Goal: Check status: Check status

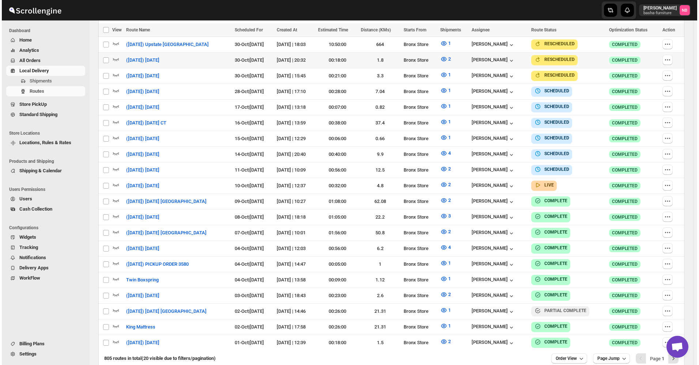
scroll to position [170, 0]
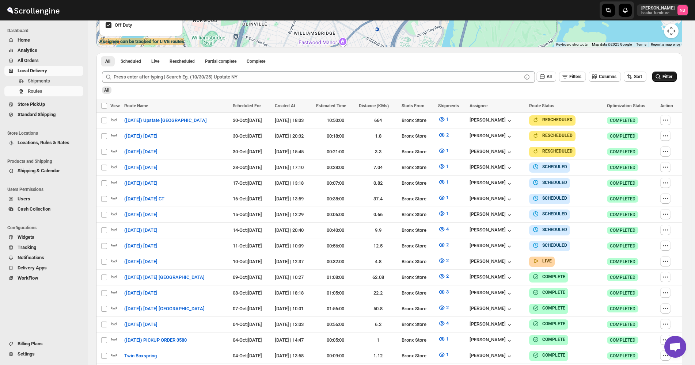
click at [668, 76] on span "Filter" at bounding box center [667, 76] width 10 height 5
click at [445, 176] on icon "button" at bounding box center [441, 260] width 7 height 7
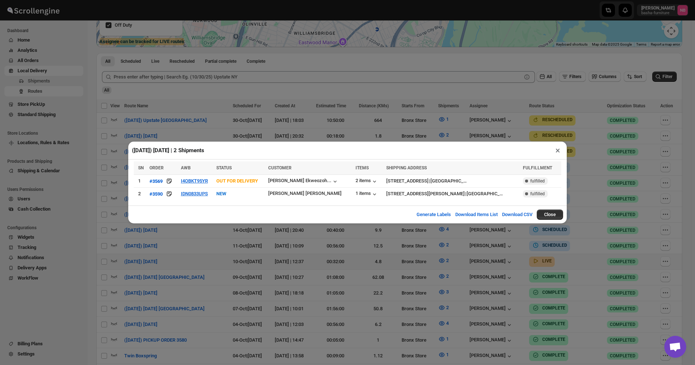
click at [218, 176] on div "([DATE]) [DATE] | 2 Shipments × SN ORDER AWB STATUS CUSTOMER ITEMS SHIPPING ADD…" at bounding box center [347, 182] width 695 height 365
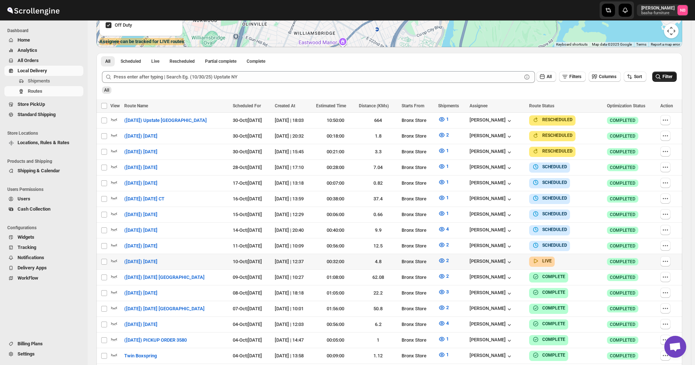
click at [677, 77] on button "Filter" at bounding box center [664, 77] width 24 height 10
click at [673, 83] on div "All" at bounding box center [388, 87] width 576 height 12
click at [672, 79] on span "Filter" at bounding box center [667, 76] width 10 height 5
click at [449, 176] on span "2" at bounding box center [447, 260] width 3 height 5
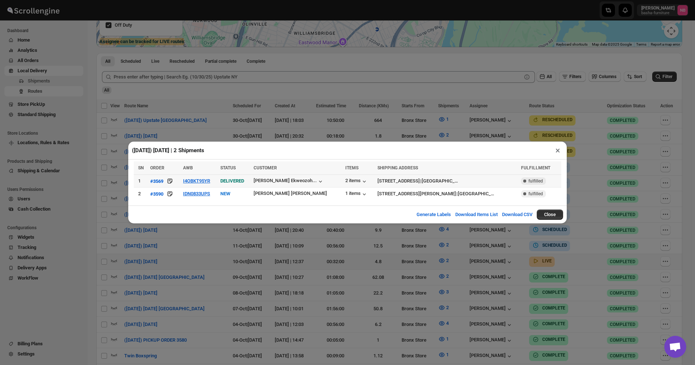
click at [216, 176] on td "I4OBKT95YR" at bounding box center [199, 181] width 37 height 13
click at [210, 176] on button "I4OBKT95YR" at bounding box center [196, 180] width 27 height 5
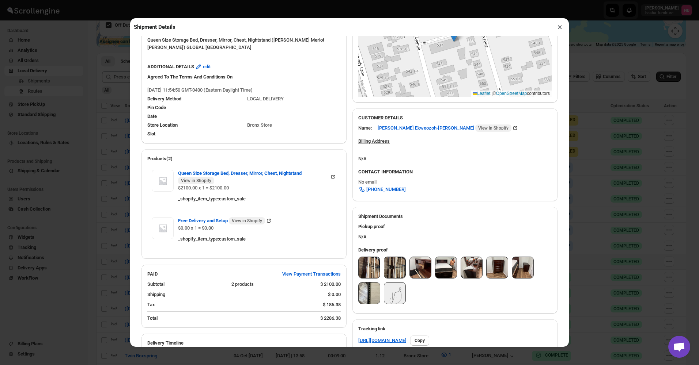
scroll to position [154, 0]
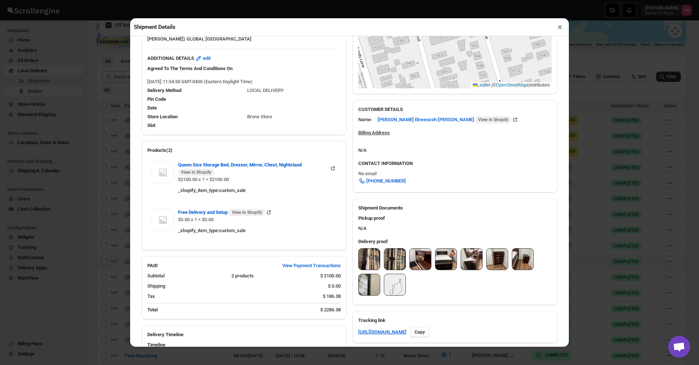
click at [368, 176] on img at bounding box center [368, 259] width 21 height 21
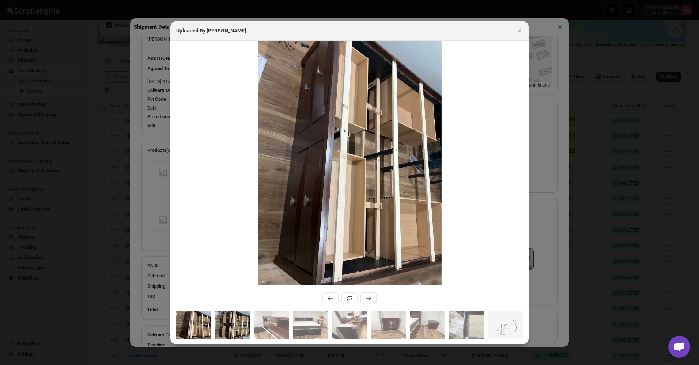
click at [229, 176] on img ":r1l0h:" at bounding box center [232, 325] width 35 height 27
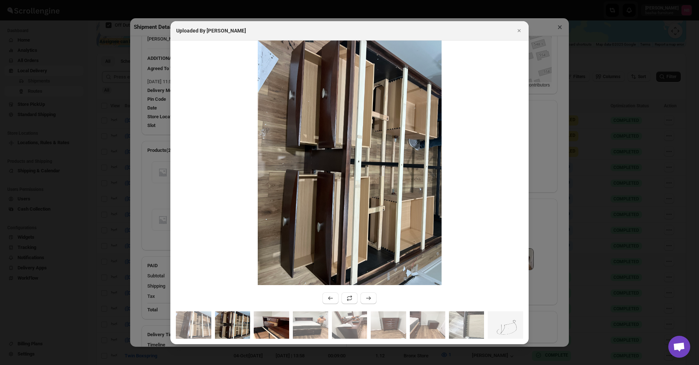
click at [273, 176] on img ":r1l0h:" at bounding box center [271, 325] width 35 height 27
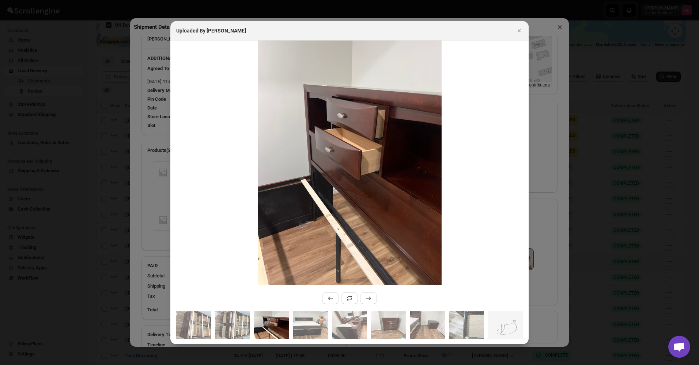
click at [292, 176] on div ":r1l0h:" at bounding box center [349, 328] width 358 height 33
click at [305, 176] on img ":r1l0h:" at bounding box center [310, 325] width 35 height 27
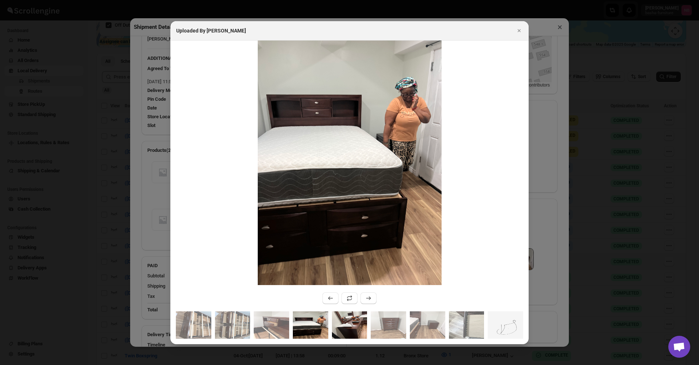
click at [345, 176] on img ":r1l0h:" at bounding box center [349, 325] width 35 height 27
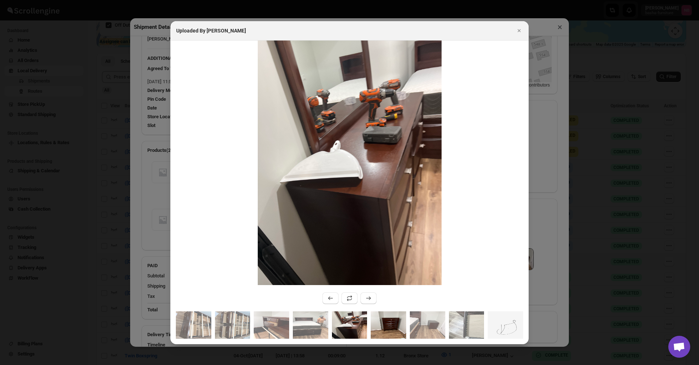
click at [388, 176] on img ":r1l0h:" at bounding box center [388, 325] width 35 height 27
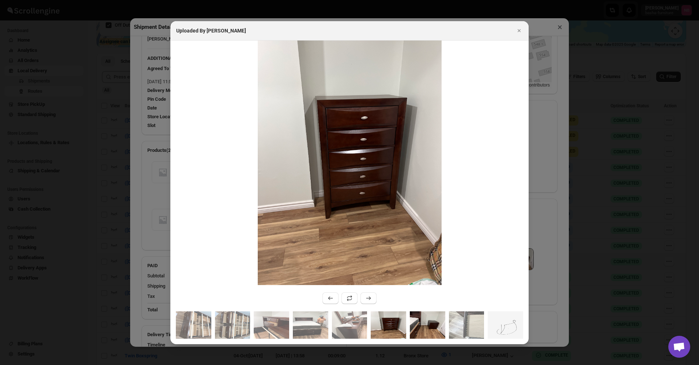
click at [432, 176] on img ":r1l0h:" at bounding box center [427, 325] width 35 height 27
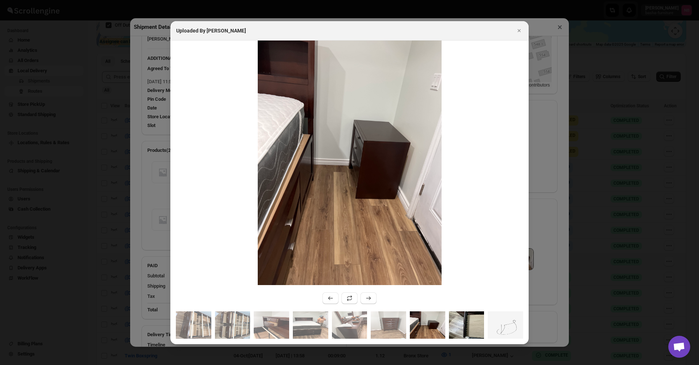
click at [470, 176] on img ":r1l0h:" at bounding box center [466, 325] width 35 height 27
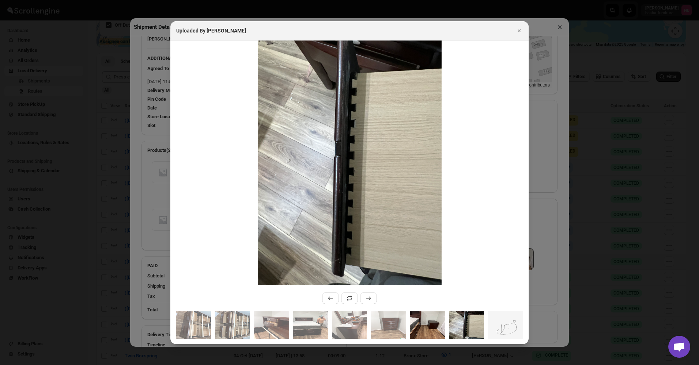
click at [441, 176] on img ":r1l0h:" at bounding box center [427, 325] width 35 height 27
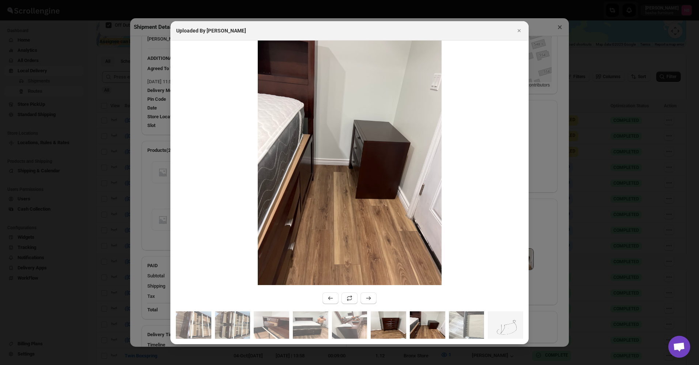
click at [394, 176] on img ":r1l0h:" at bounding box center [388, 325] width 35 height 27
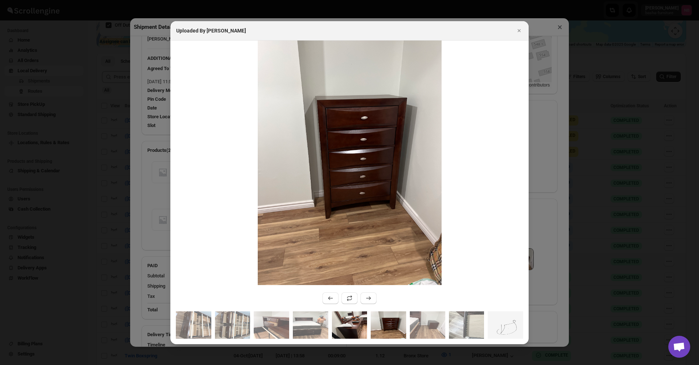
click at [350, 176] on img ":r1l0h:" at bounding box center [349, 325] width 35 height 27
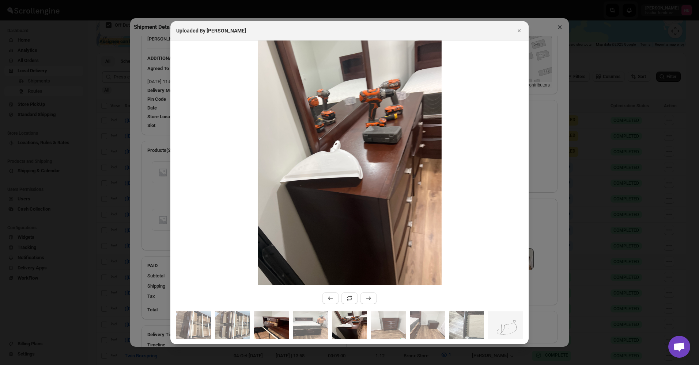
click at [266, 176] on img ":r1l0h:" at bounding box center [271, 325] width 35 height 27
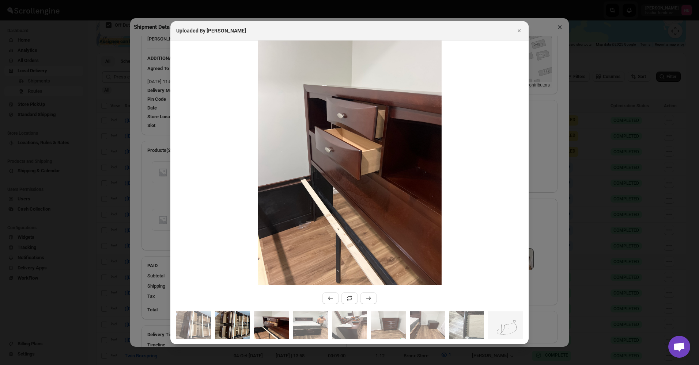
click at [225, 176] on img ":r1l0h:" at bounding box center [232, 325] width 35 height 27
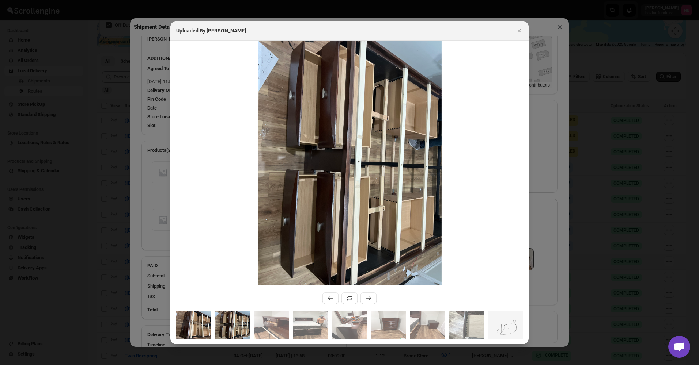
click at [203, 176] on img ":r1l0h:" at bounding box center [193, 325] width 35 height 27
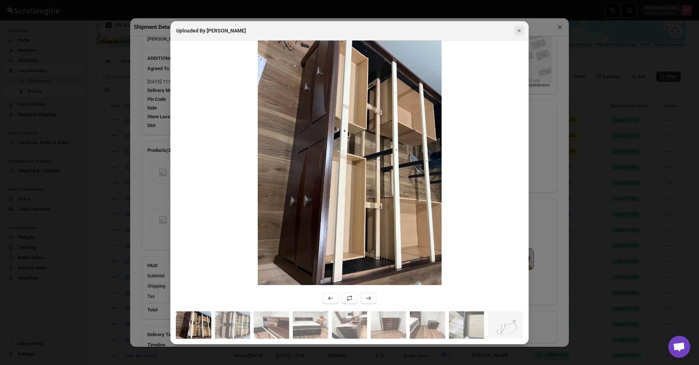
click at [522, 32] on icon "Close" at bounding box center [518, 30] width 7 height 7
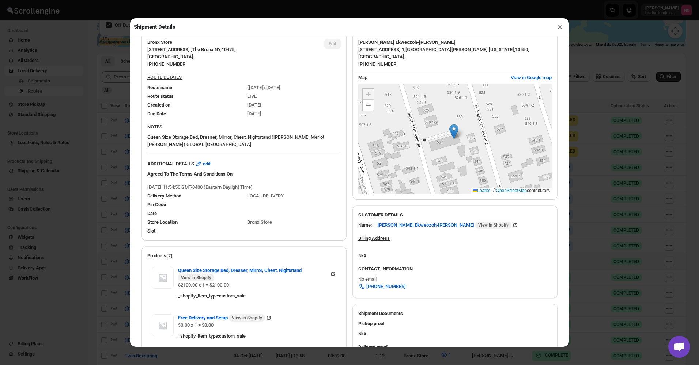
scroll to position [45, 0]
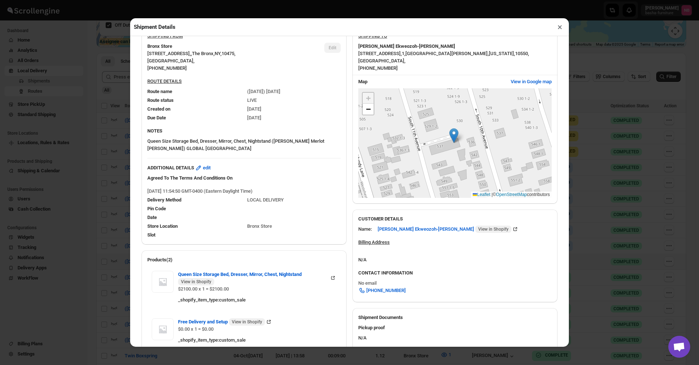
click at [562, 28] on button "×" at bounding box center [559, 27] width 11 height 10
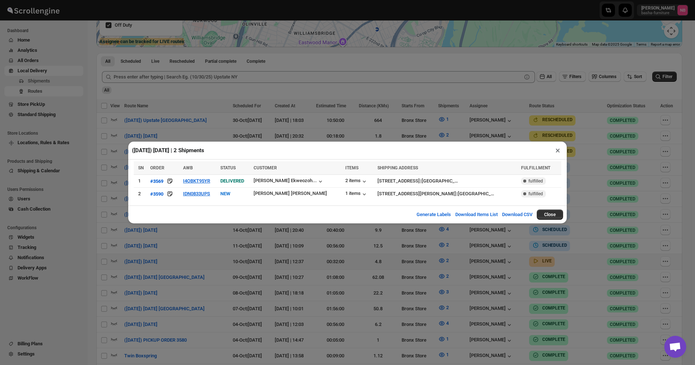
click at [599, 176] on div "([DATE]) [DATE] | 2 Shipments × SN ORDER AWB STATUS CUSTOMER ITEMS SHIPPING ADD…" at bounding box center [347, 182] width 695 height 365
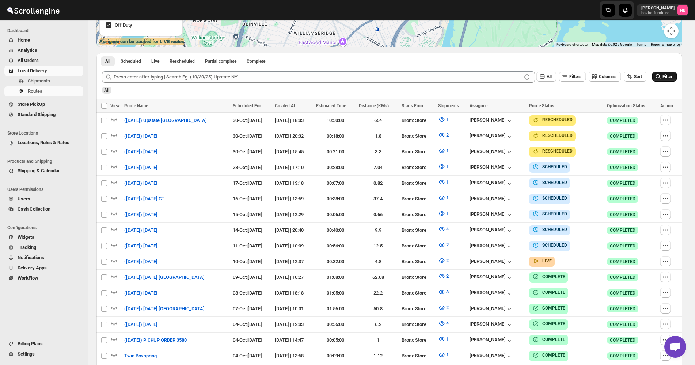
click at [667, 77] on span "Filter" at bounding box center [667, 76] width 10 height 5
click at [453, 176] on button "2" at bounding box center [443, 261] width 19 height 12
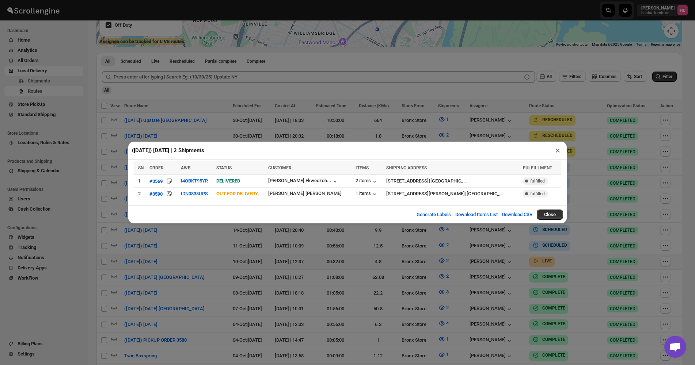
drag, startPoint x: 242, startPoint y: 270, endPoint x: 288, endPoint y: 265, distance: 47.0
click at [243, 176] on div "([DATE]) [DATE] | 2 Shipments × SN ORDER AWB STATUS CUSTOMER ITEMS SHIPPING ADD…" at bounding box center [347, 182] width 695 height 365
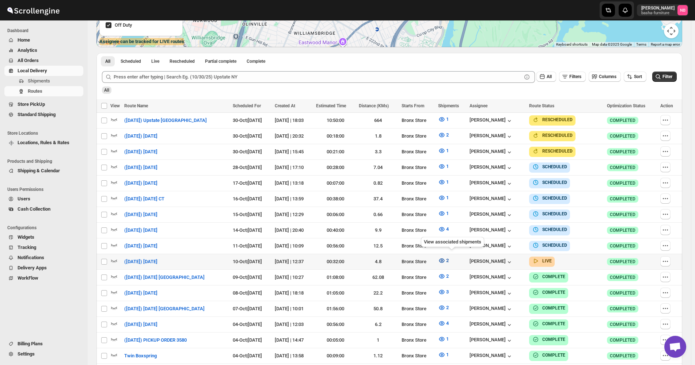
click at [445, 176] on icon "button" at bounding box center [441, 260] width 7 height 7
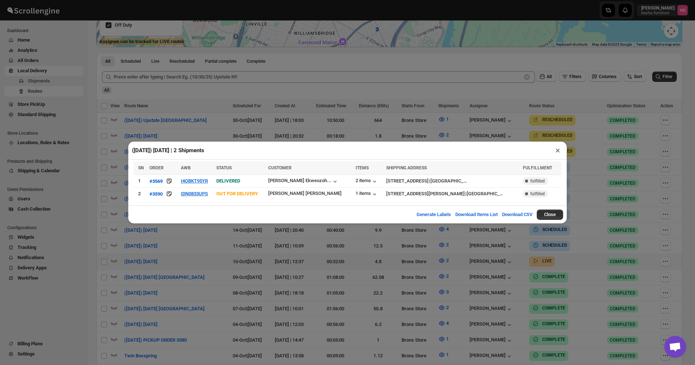
click at [402, 176] on div "([DATE]) [DATE] | 2 Shipments × SN ORDER AWB STATUS CUSTOMER ITEMS SHIPPING ADD…" at bounding box center [347, 182] width 695 height 365
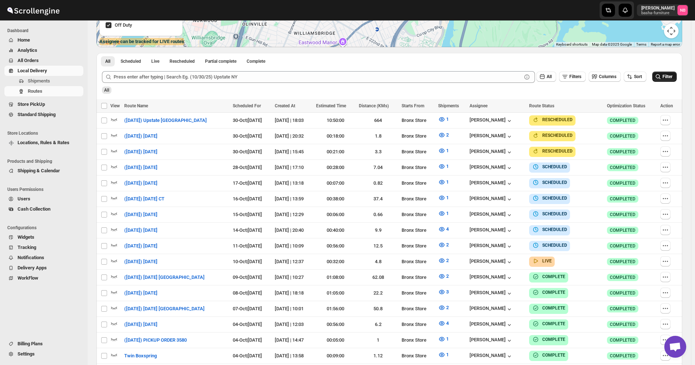
click at [662, 75] on icon "submit" at bounding box center [657, 76] width 7 height 7
click at [452, 176] on button "2" at bounding box center [443, 261] width 19 height 12
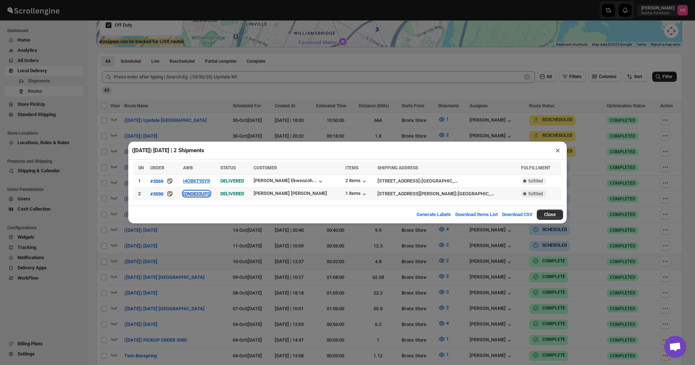
click at [210, 176] on button "IDN0833UPS" at bounding box center [196, 193] width 27 height 5
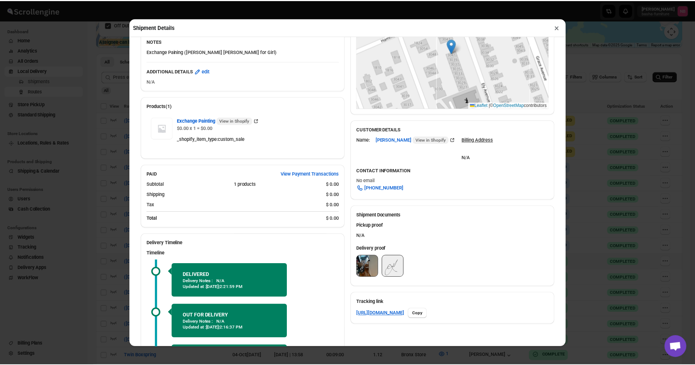
scroll to position [146, 0]
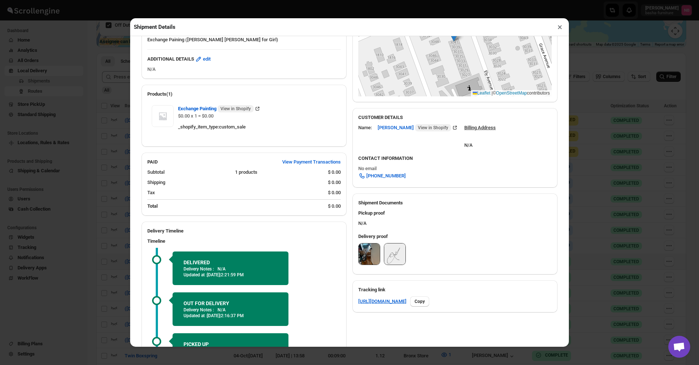
click at [358, 176] on img at bounding box center [368, 254] width 21 height 21
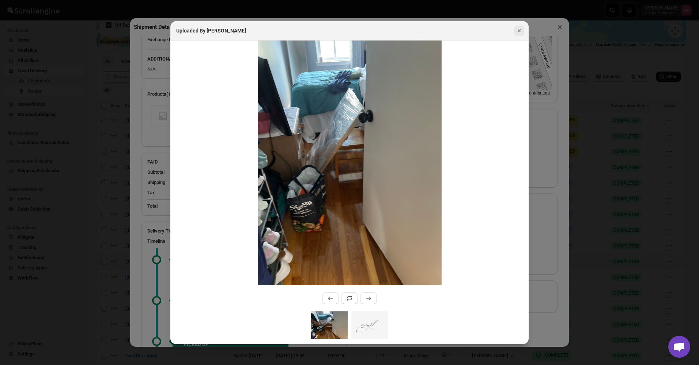
click at [518, 30] on icon "Close" at bounding box center [518, 30] width 3 height 3
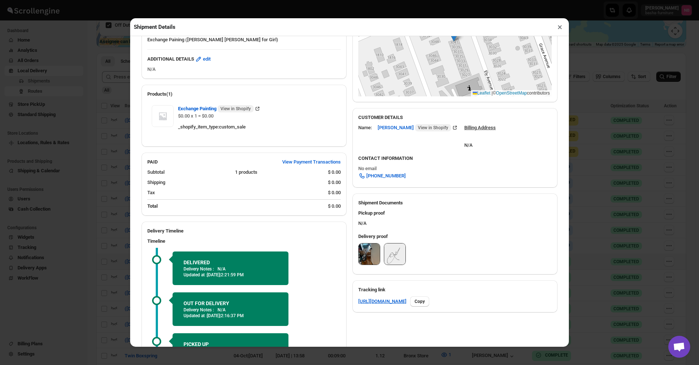
click at [560, 29] on button "×" at bounding box center [559, 27] width 11 height 10
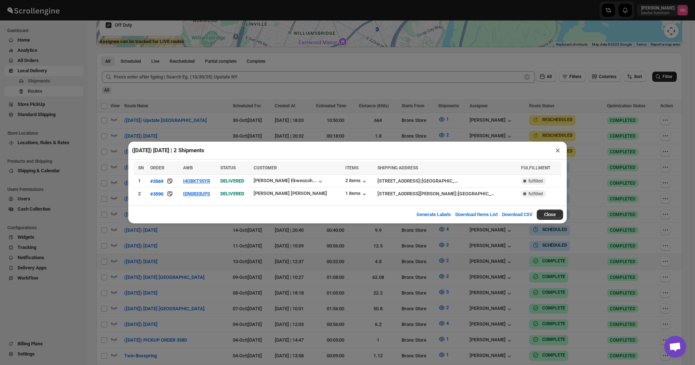
click at [350, 176] on div "([DATE]) [DATE] | 2 Shipments × SN ORDER AWB STATUS CUSTOMER ITEMS SHIPPING ADD…" at bounding box center [347, 182] width 695 height 365
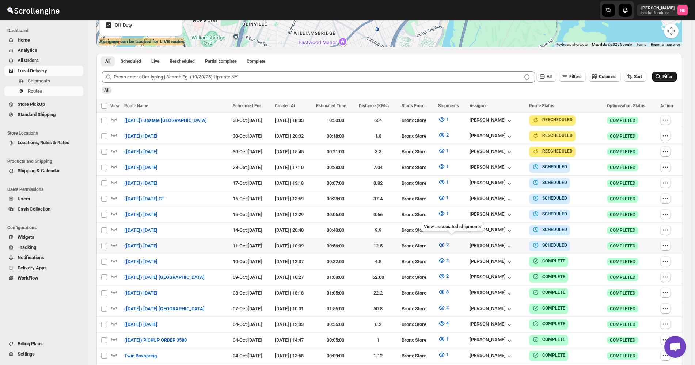
click at [445, 176] on icon "button" at bounding box center [441, 245] width 7 height 7
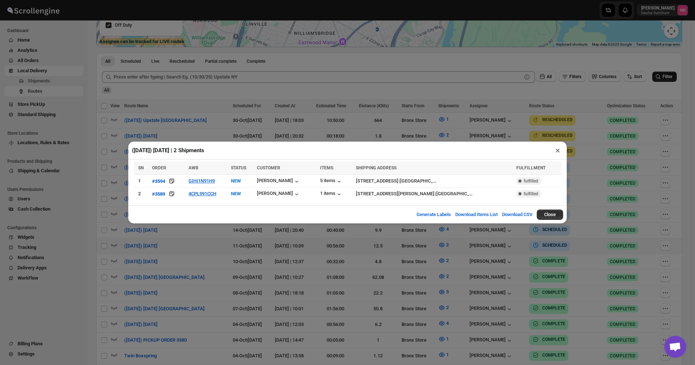
click at [280, 119] on div "([DATE]) [DATE] | 2 Shipments × SN ORDER AWB STATUS CUSTOMER ITEMS SHIPPING ADD…" at bounding box center [347, 182] width 695 height 365
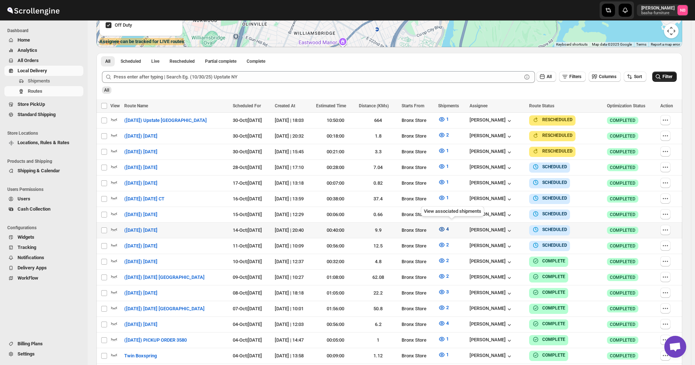
click at [443, 176] on icon "button" at bounding box center [442, 229] width 2 height 2
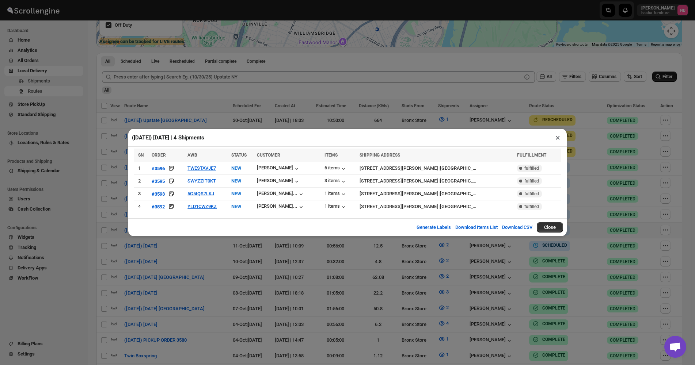
click at [330, 109] on div "([DATE]) [DATE] | 4 Shipments × SN ORDER AWB STATUS CUSTOMER ITEMS SHIPPING ADD…" at bounding box center [347, 182] width 695 height 365
